Goal: Task Accomplishment & Management: Use online tool/utility

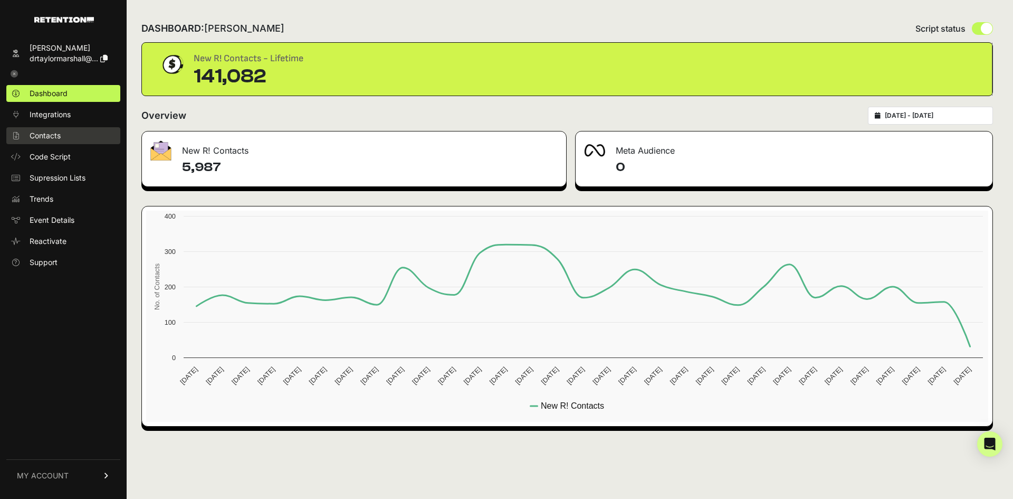
click at [42, 135] on span "Contacts" at bounding box center [45, 135] width 31 height 11
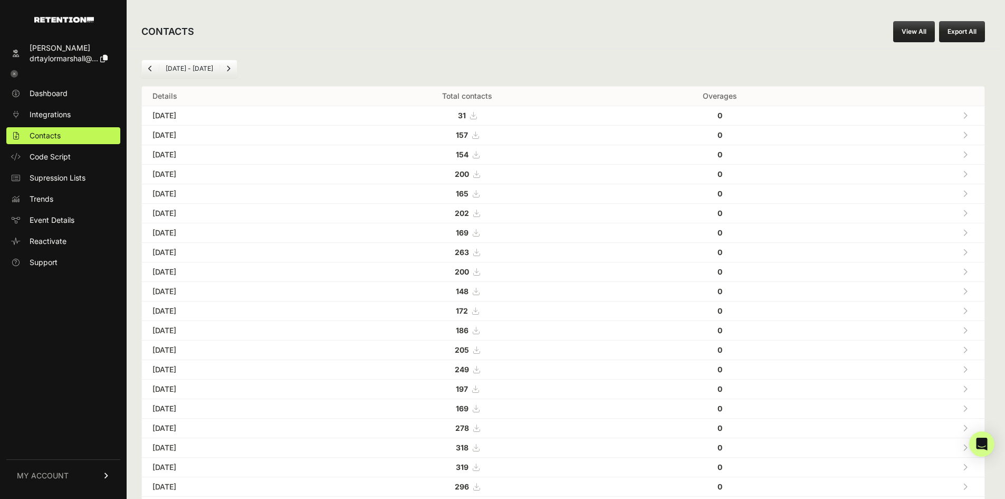
click at [927, 30] on link "View All" at bounding box center [914, 31] width 42 height 21
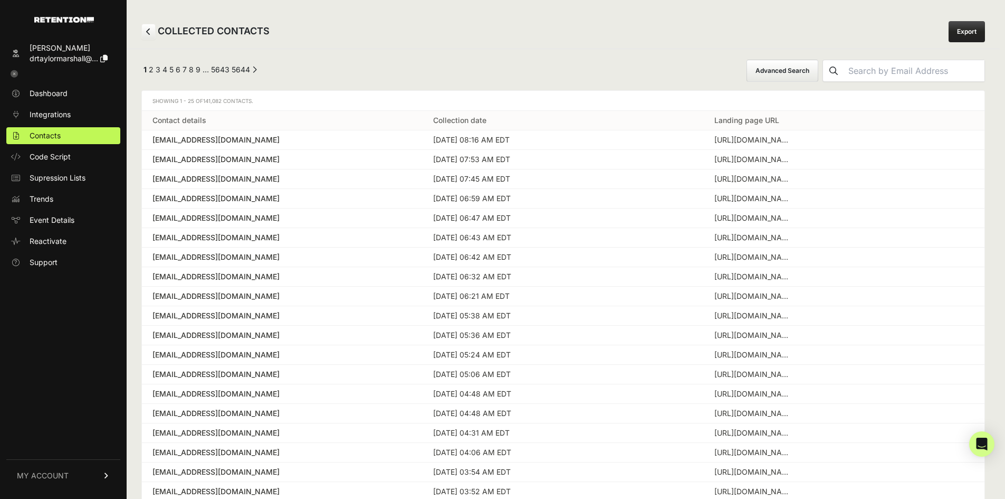
click at [784, 71] on button "Advanced Search" at bounding box center [783, 71] width 72 height 22
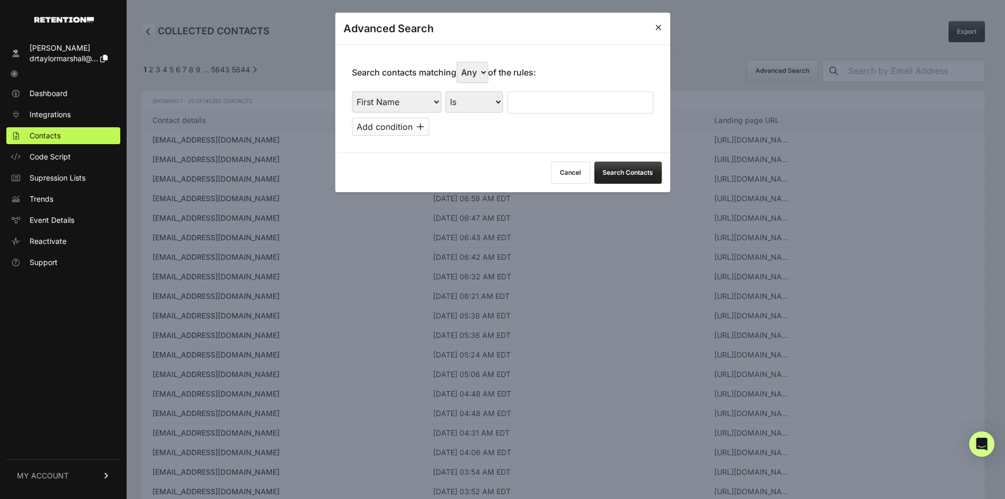
click at [394, 103] on select "First Name Last Name State City Email Email Domain Landing Domain Landing Page …" at bounding box center [396, 101] width 89 height 21
click at [487, 145] on div "Search contacts matching Any All of the rules: First Name Last Name State City …" at bounding box center [502, 98] width 335 height 108
click at [407, 107] on select "First Name Last Name State City Email Email Domain Landing Domain Landing Page …" at bounding box center [396, 101] width 89 height 21
select select "file_date"
click at [352, 91] on select "First Name Last Name State City Email Email Domain Landing Domain Landing Page …" at bounding box center [396, 101] width 89 height 21
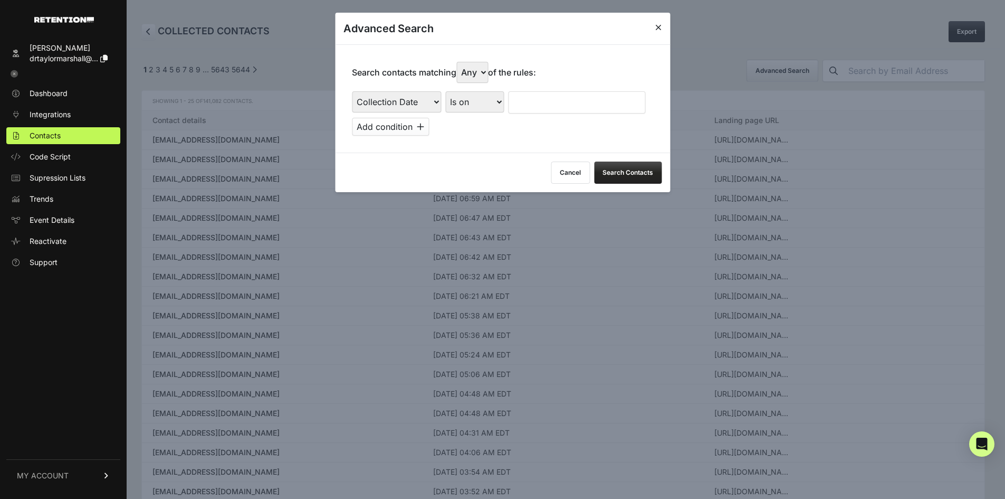
click at [479, 98] on select "Is on Is between" at bounding box center [474, 101] width 59 height 21
select select "is_between"
click at [446, 91] on select "Is on Is between" at bounding box center [474, 101] width 59 height 21
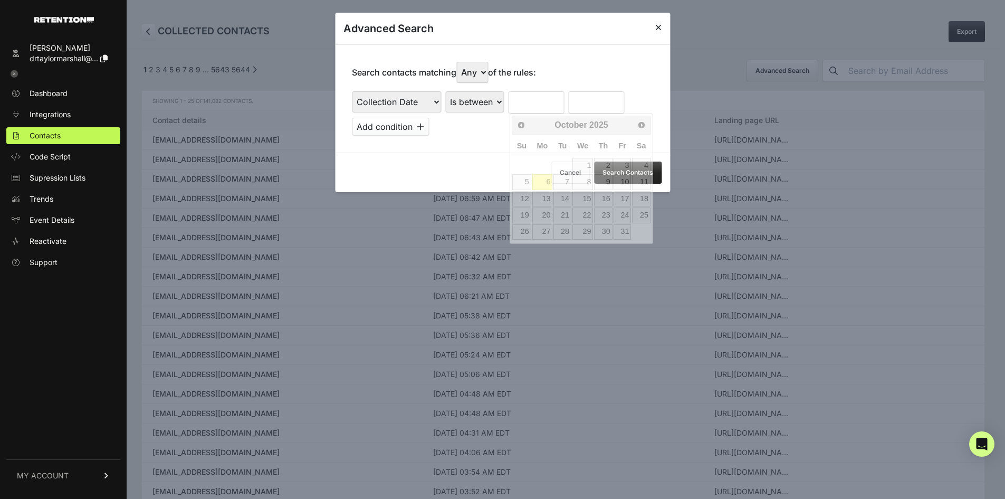
click at [513, 102] on input "text" at bounding box center [536, 102] width 56 height 22
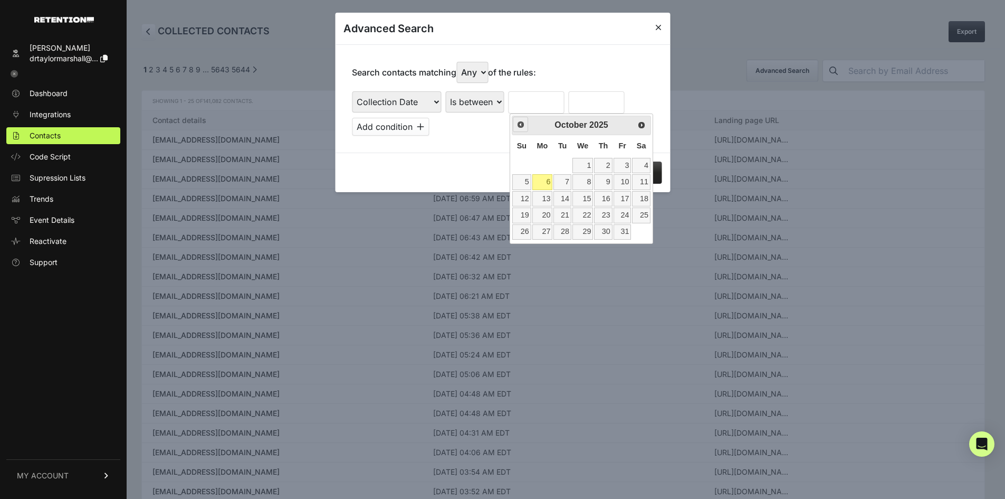
click at [523, 128] on span "Prev" at bounding box center [521, 124] width 8 height 8
click at [547, 230] on link "29" at bounding box center [542, 231] width 21 height 15
type input "09/29/2025"
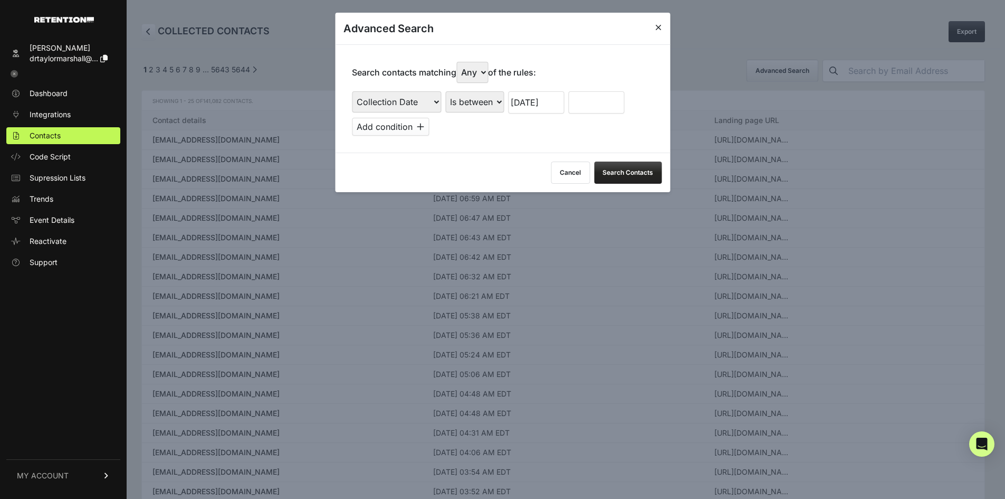
click at [598, 96] on input "text" at bounding box center [596, 102] width 56 height 22
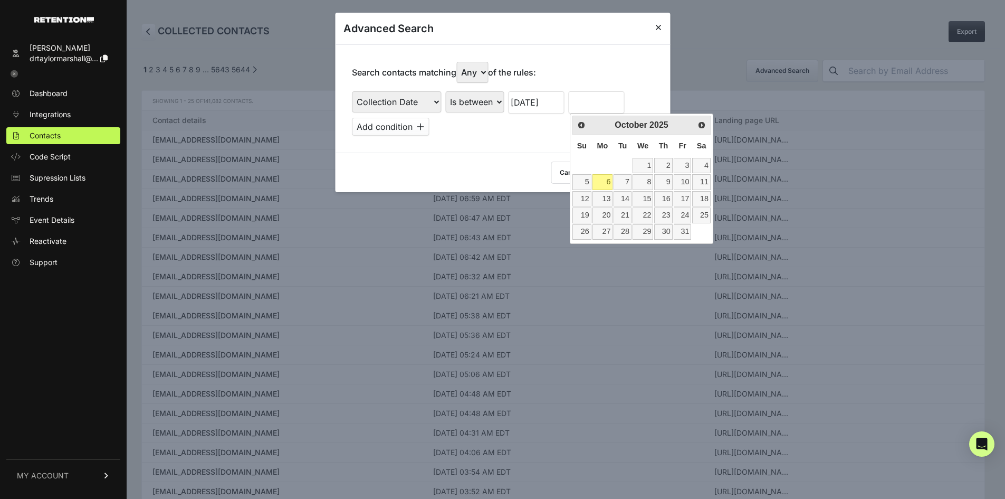
click at [606, 177] on link "6" at bounding box center [603, 181] width 21 height 15
type input "10/06/2025"
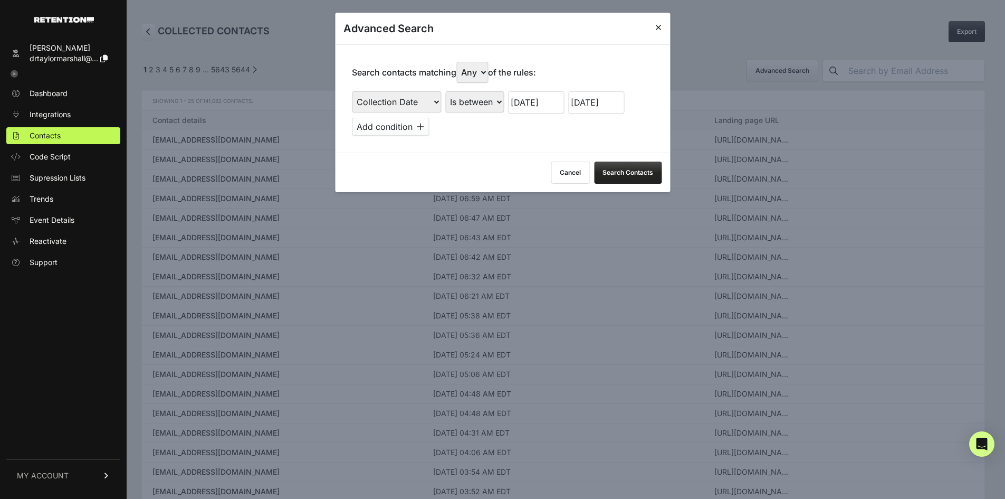
click at [624, 180] on button "Search Contacts" at bounding box center [628, 172] width 68 height 22
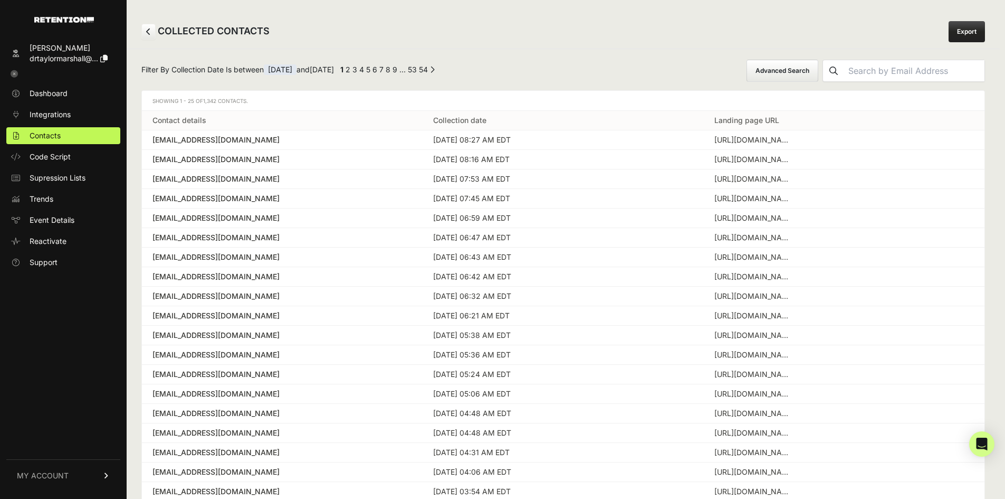
click at [971, 34] on link "Export" at bounding box center [967, 31] width 36 height 21
click at [17, 75] on icon at bounding box center [14, 73] width 7 height 7
